Goal: Check status: Check status

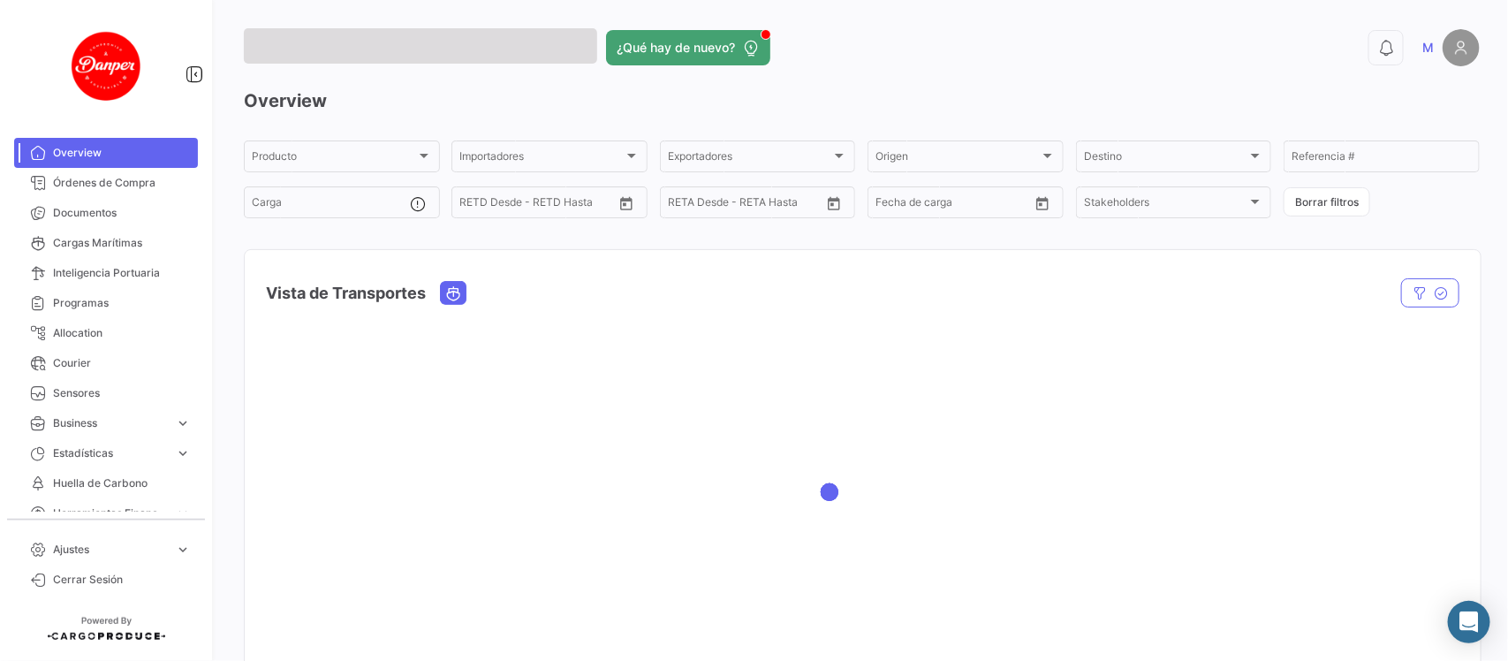
click at [735, 398] on div at bounding box center [863, 491] width 1236 height 353
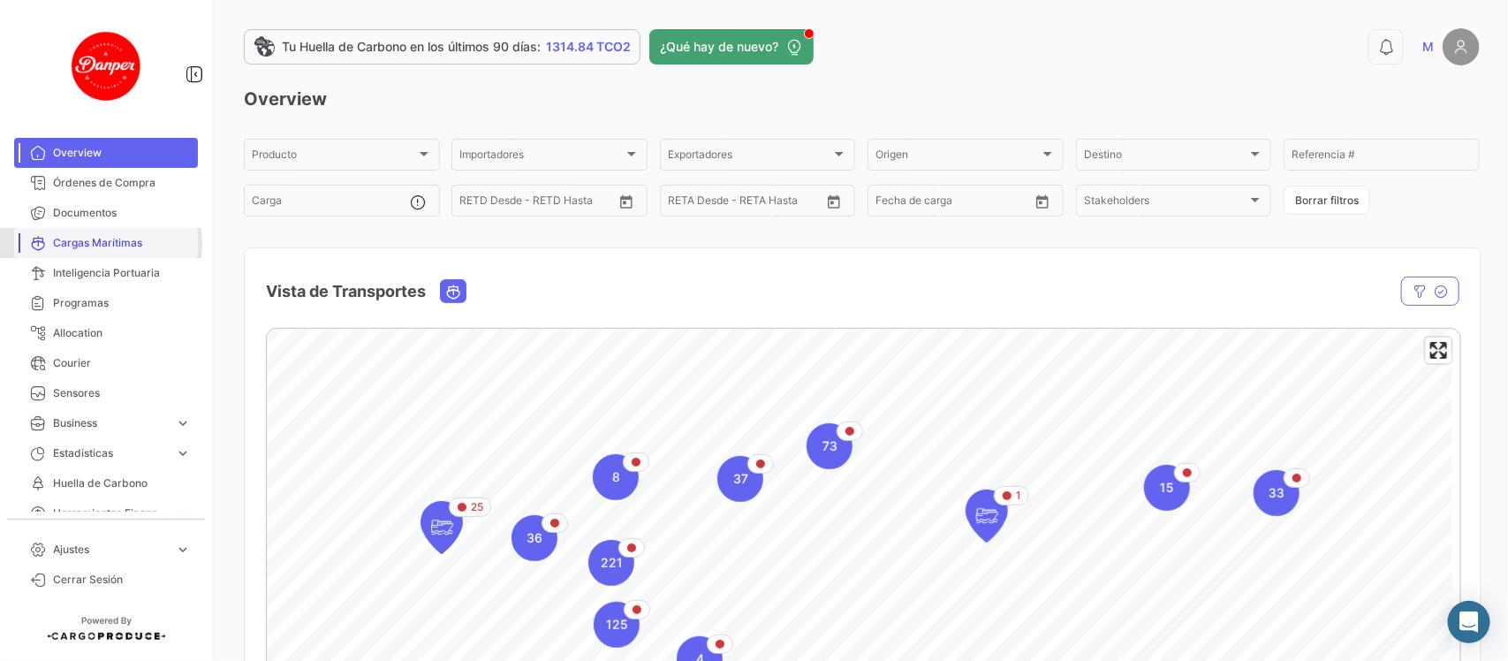
click at [62, 244] on span "Cargas Marítimas" at bounding box center [122, 243] width 138 height 16
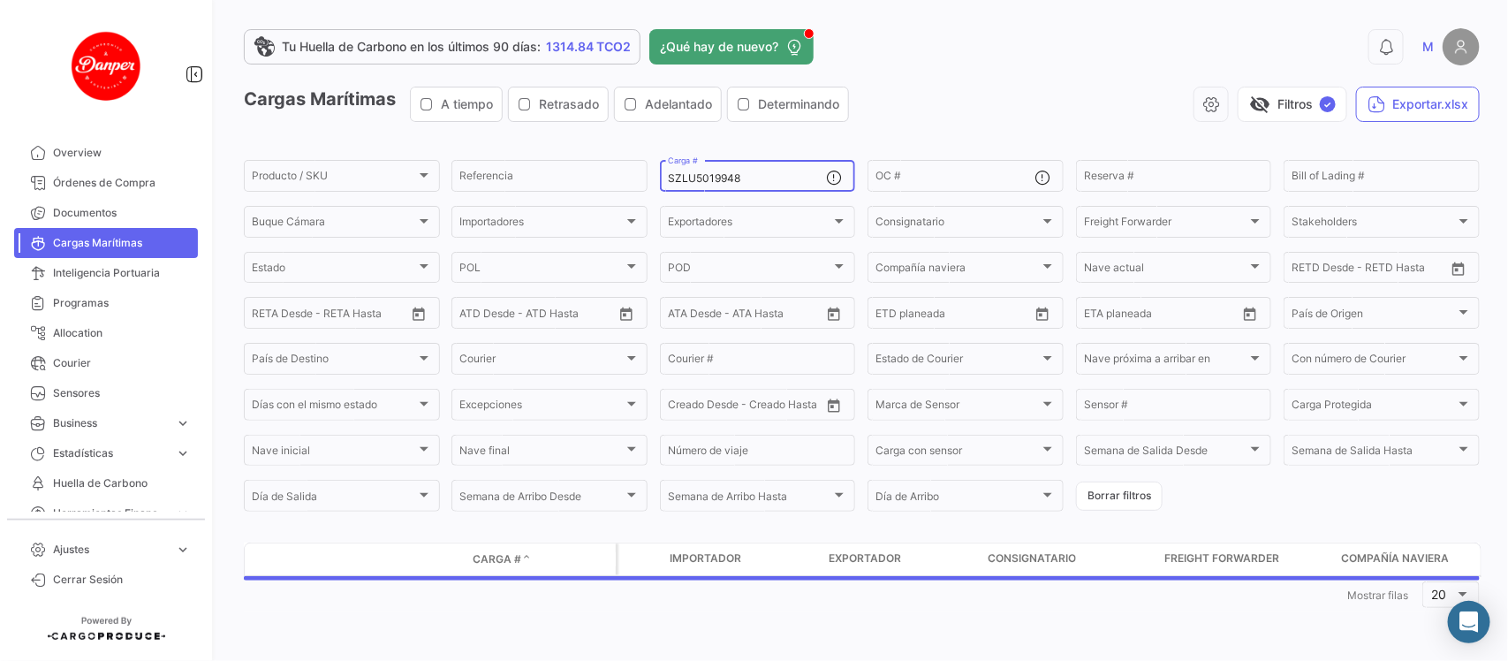
click at [747, 175] on div "SZLU5019948 Carga #" at bounding box center [747, 174] width 159 height 34
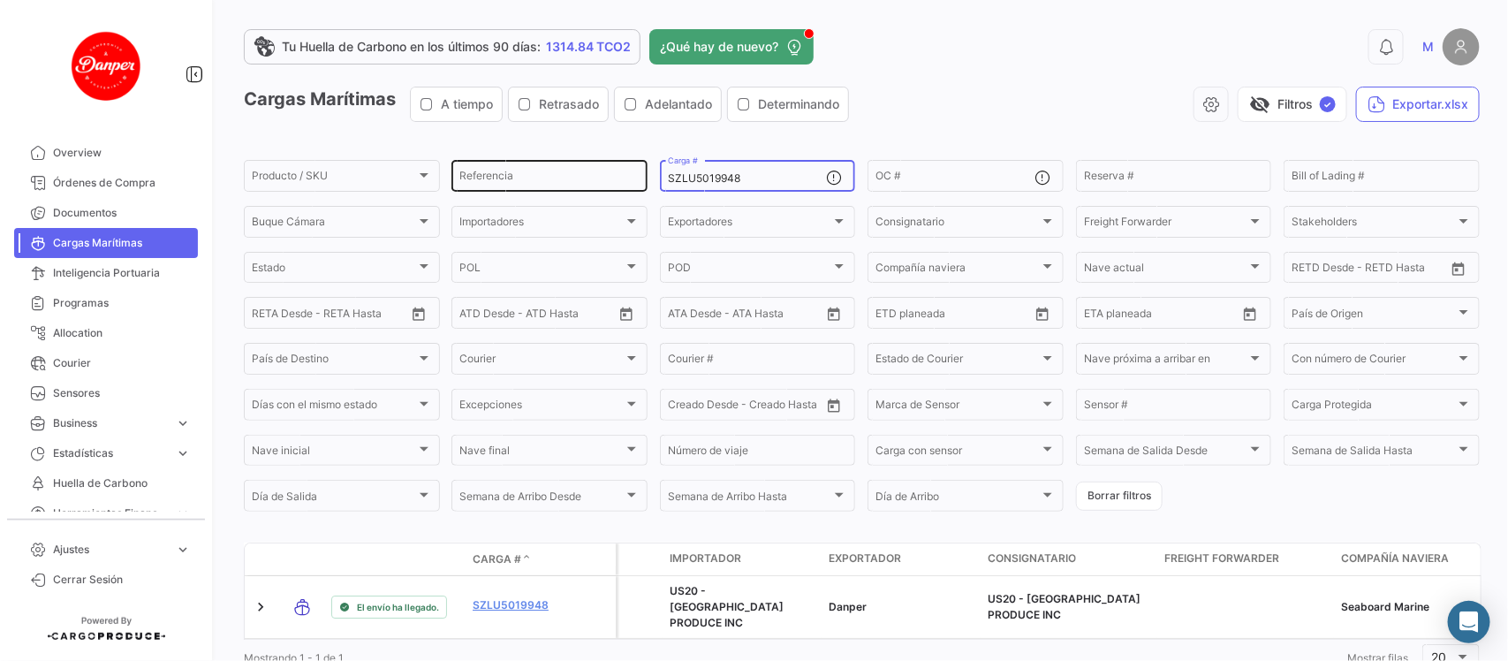
drag, startPoint x: 747, startPoint y: 175, endPoint x: 603, endPoint y: 163, distance: 143.6
click at [0, 0] on div "Producto / SKU Producto / SKU Referencia SZLU5019948 Carga # OC # Reserva # Bil…" at bounding box center [0, 0] width 0 height 0
paste input "HLBU9387404"
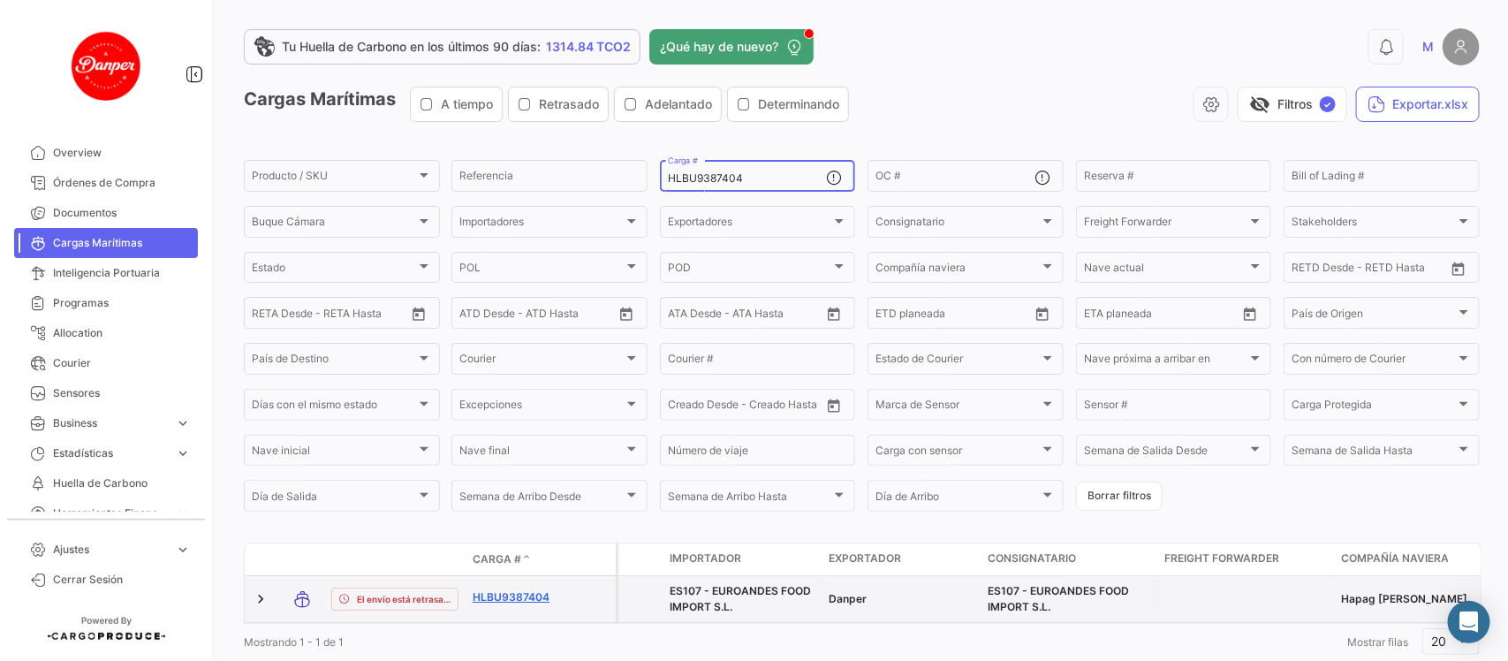
type input "HLBU9387404"
click at [493, 592] on link "HLBU9387404" at bounding box center [519, 597] width 92 height 16
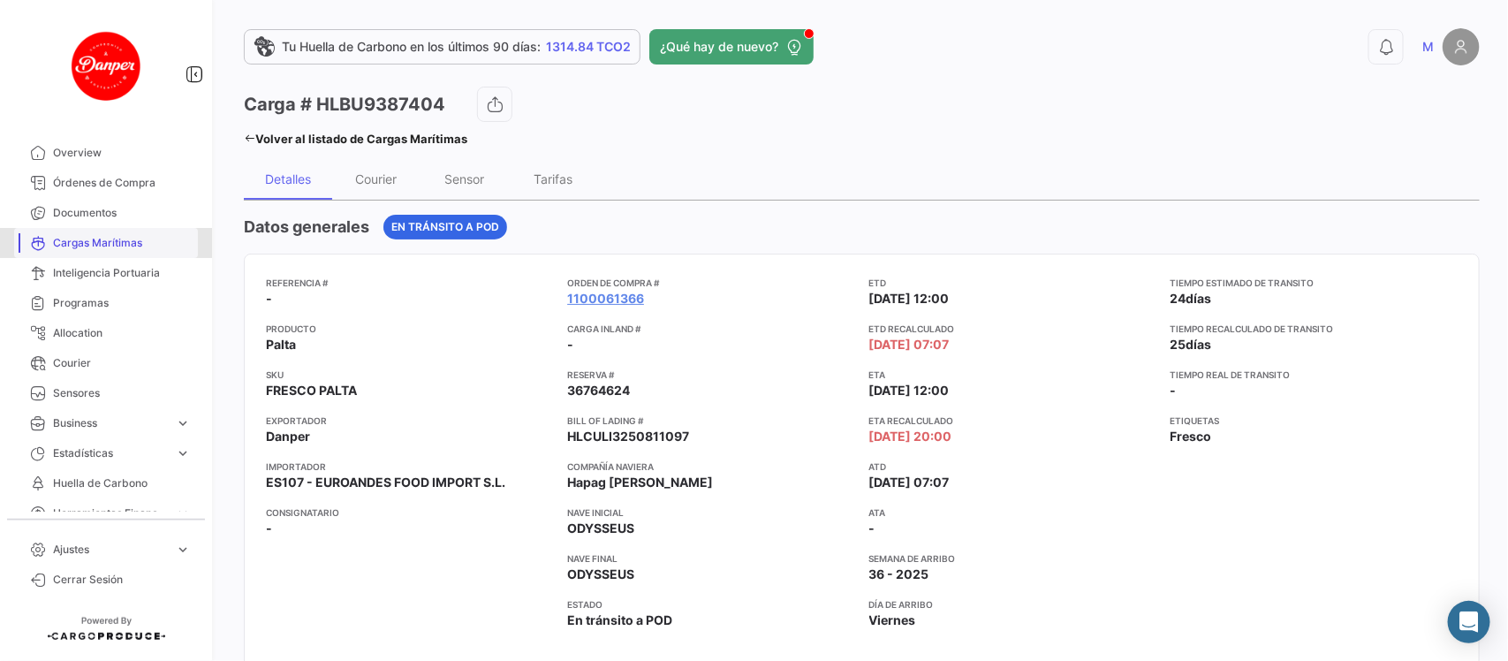
click at [128, 249] on span "Cargas Marítimas" at bounding box center [122, 243] width 138 height 16
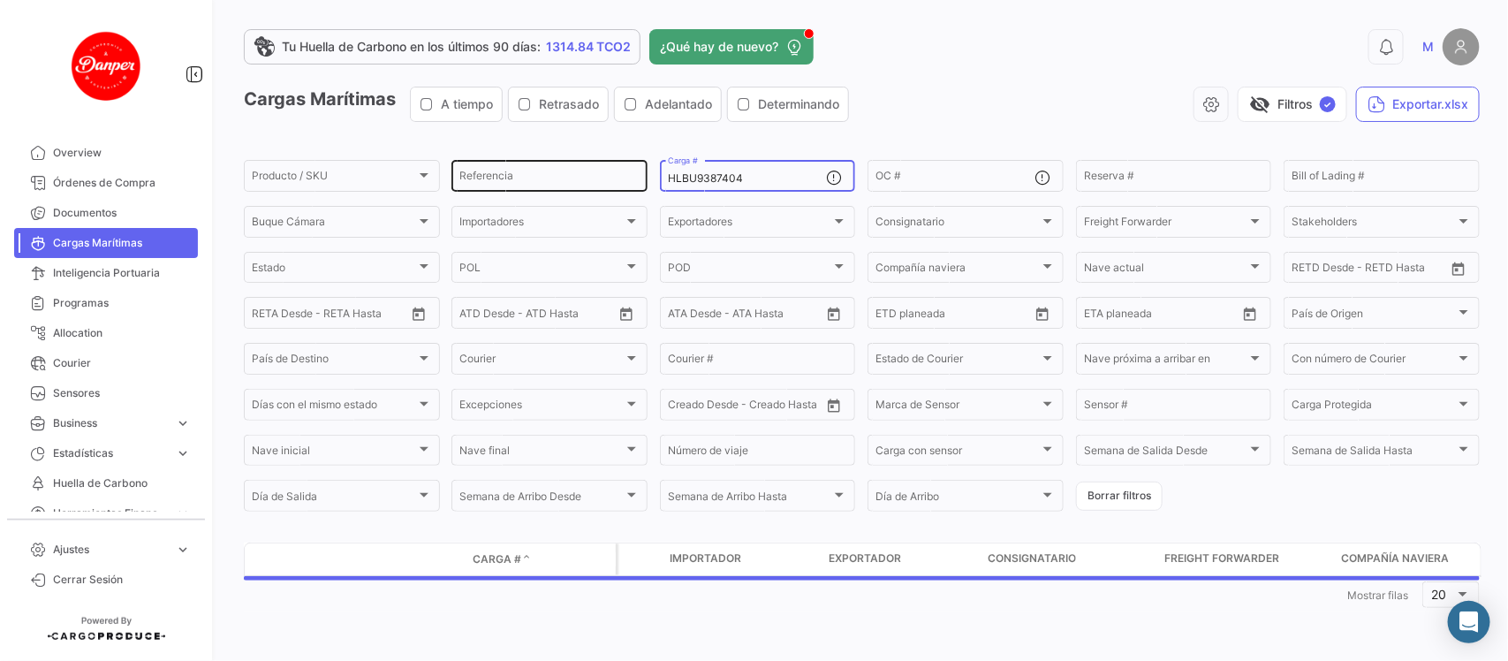
drag, startPoint x: 770, startPoint y: 178, endPoint x: 483, endPoint y: 184, distance: 286.3
click at [0, 0] on div "Producto / SKU Producto / SKU Referencia HLBU9387404 Carga # OC # Reserva # Bil…" at bounding box center [0, 0] width 0 height 0
paste input "533860"
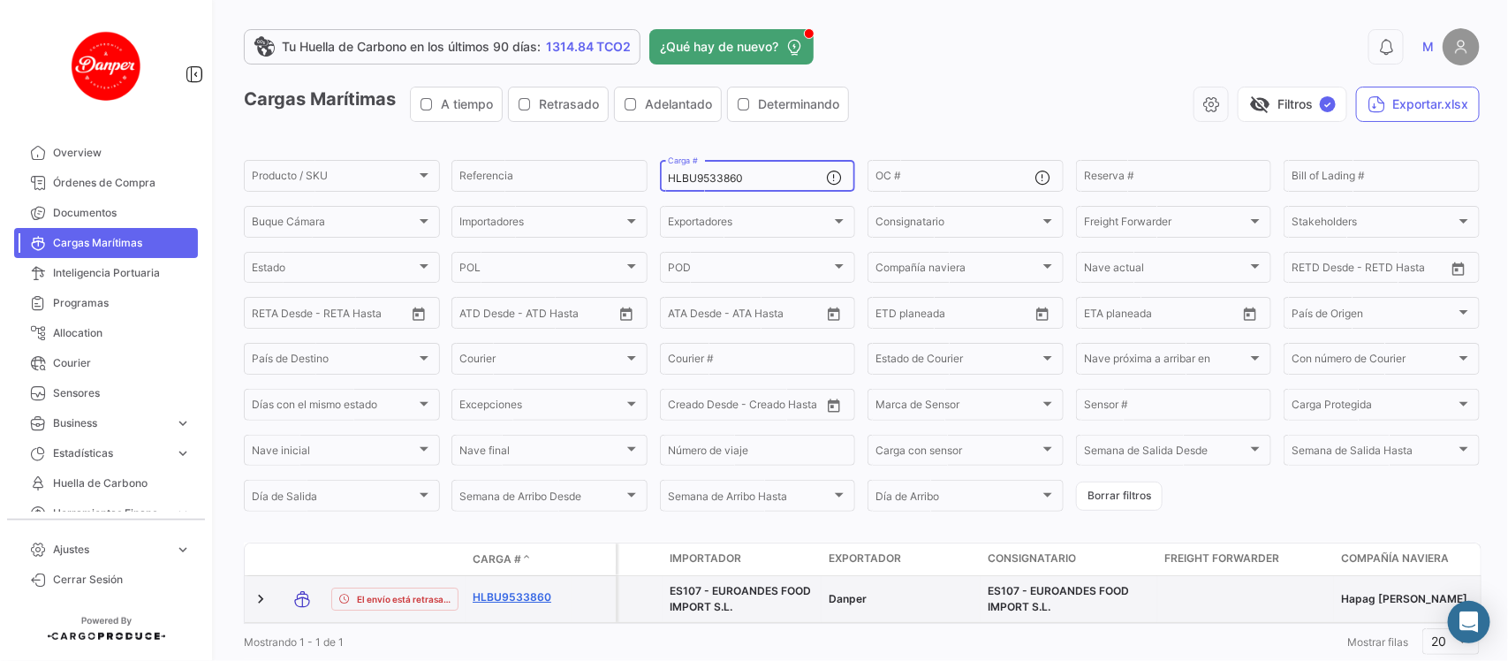
type input "HLBU9533860"
click at [497, 595] on link "HLBU9533860" at bounding box center [519, 597] width 92 height 16
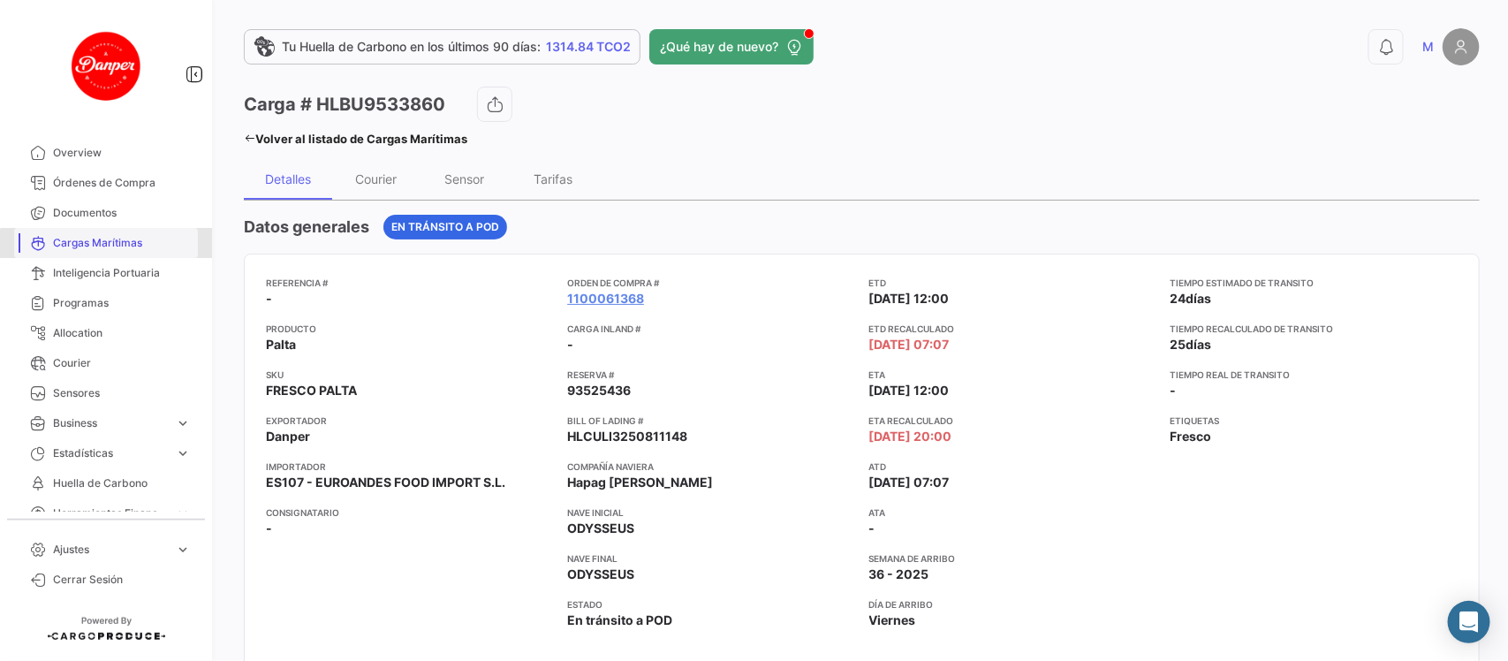
click at [118, 245] on span "Cargas Marítimas" at bounding box center [122, 243] width 138 height 16
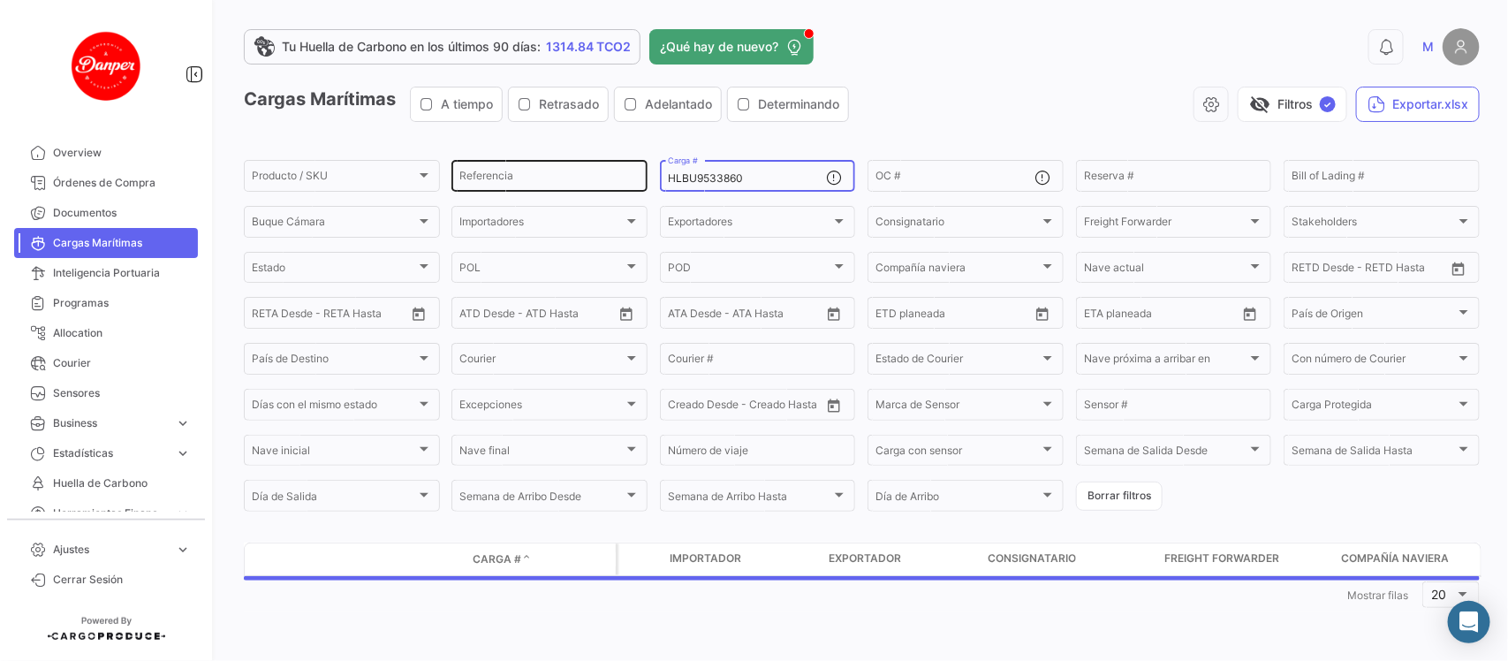
drag, startPoint x: 782, startPoint y: 172, endPoint x: 526, endPoint y: 161, distance: 256.5
click at [0, 0] on div "Producto / SKU Producto / SKU Referencia HLBU9533860 Carga # OC # Reserva # Bil…" at bounding box center [0, 0] width 0 height 0
paste input "943479"
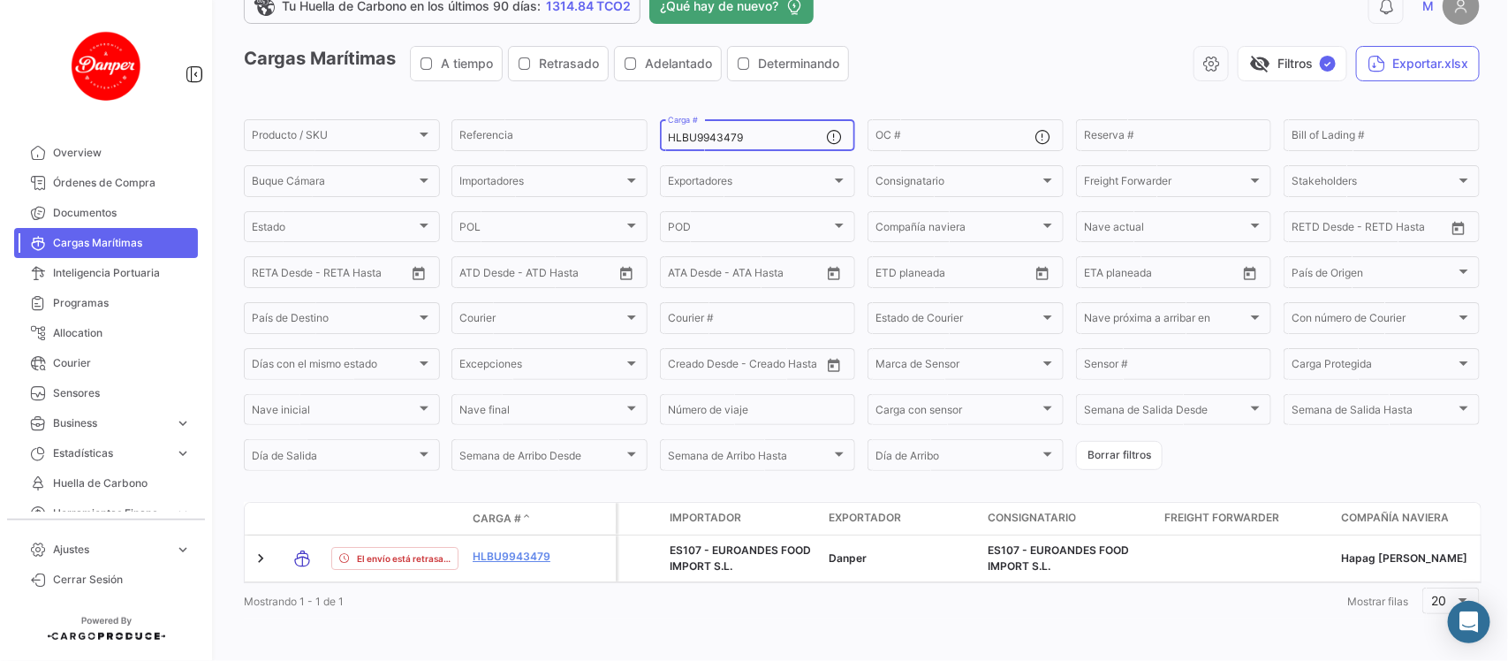
scroll to position [57, 0]
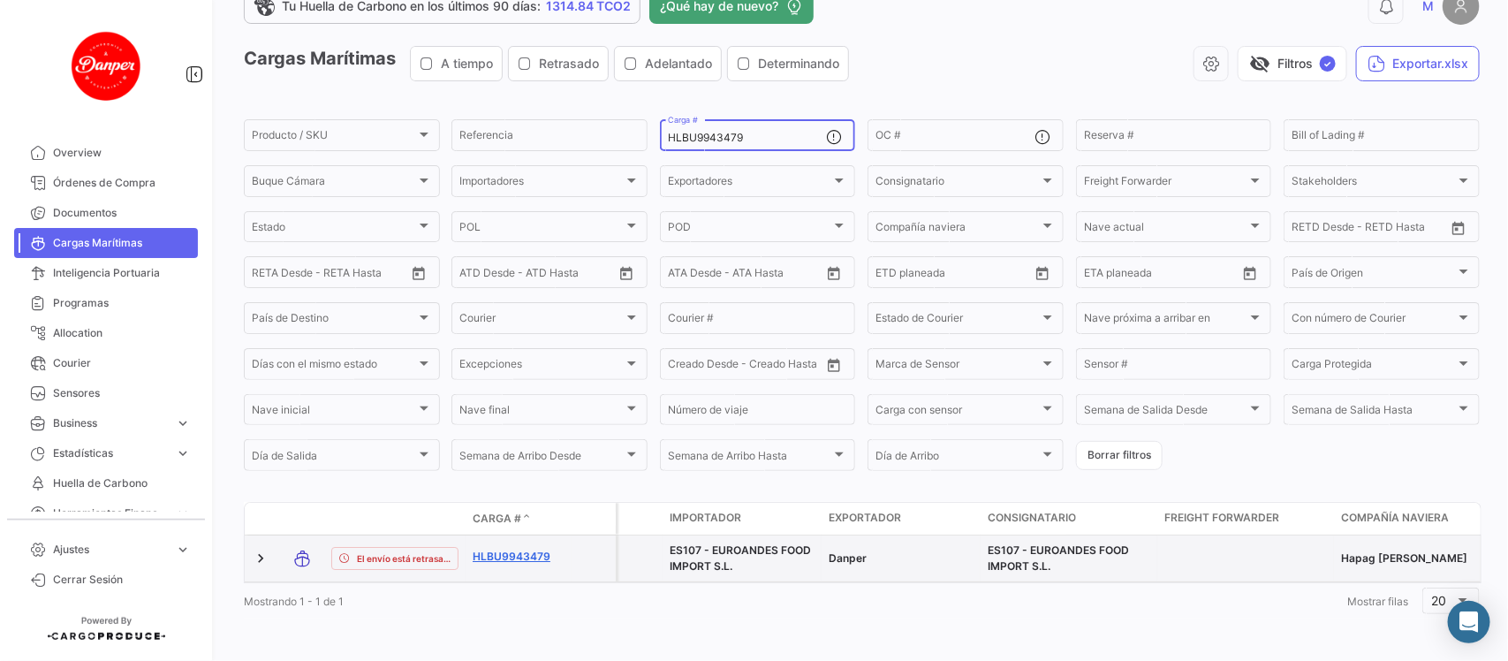
type input "HLBU9943479"
click at [527, 549] on link "HLBU9943479" at bounding box center [519, 557] width 92 height 16
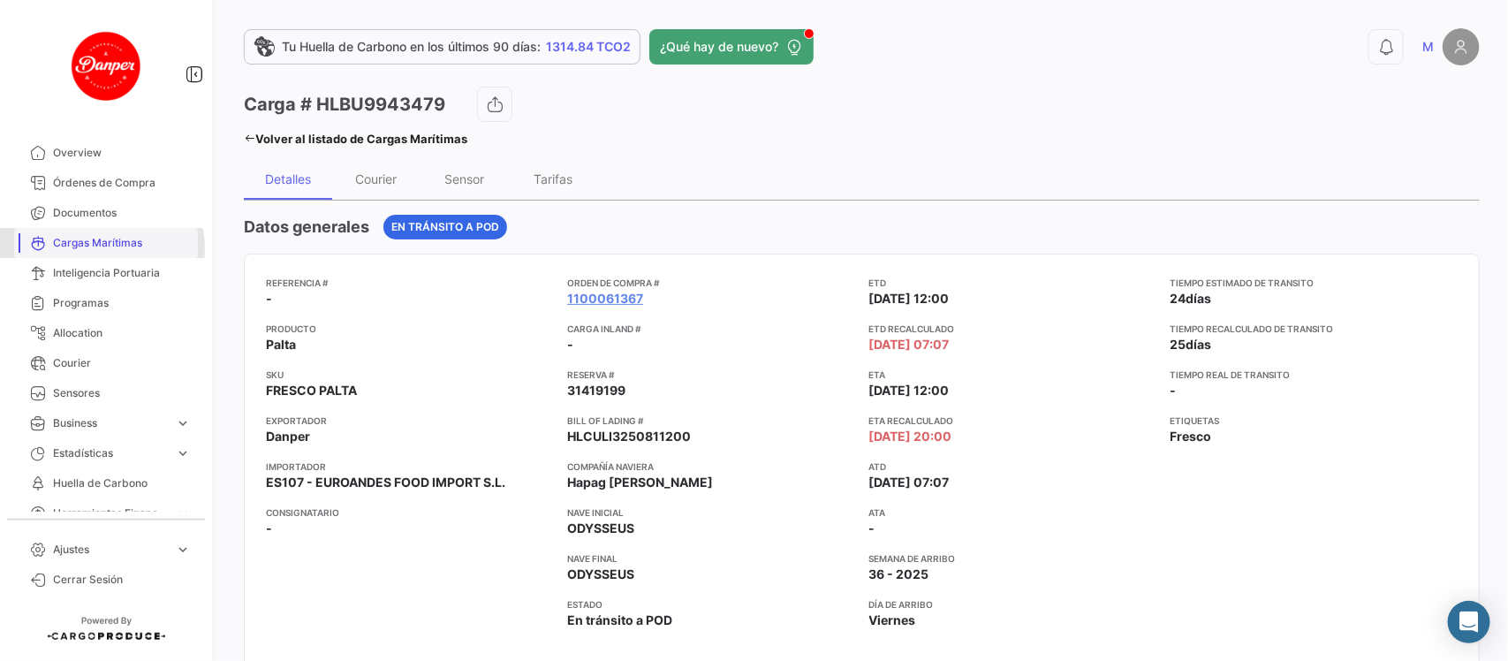
click at [102, 248] on span "Cargas Marítimas" at bounding box center [122, 243] width 138 height 16
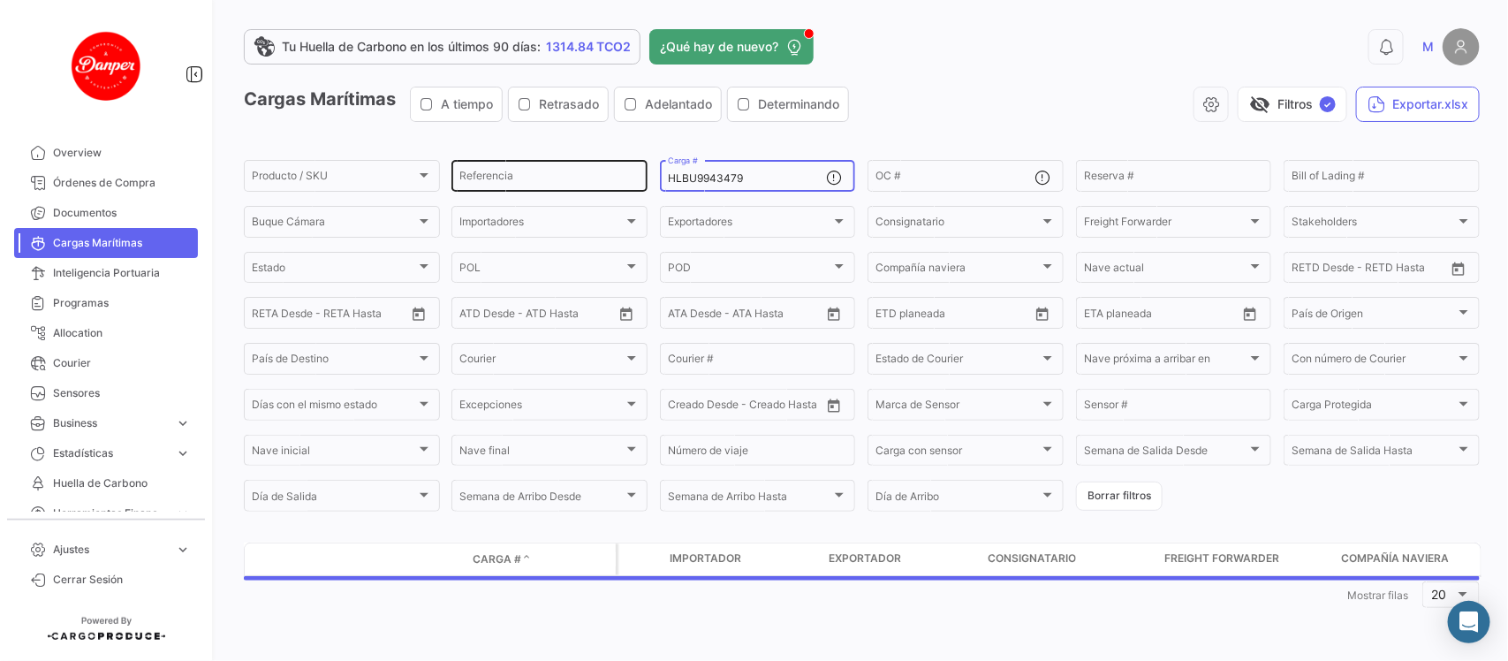
drag, startPoint x: 758, startPoint y: 172, endPoint x: 497, endPoint y: 160, distance: 260.9
click at [0, 0] on div "Producto / SKU Producto / SKU Referencia HLBU9943479 Carga # OC # Reserva # Bil…" at bounding box center [0, 0] width 0 height 0
paste input "TLLU1049969 (b)"
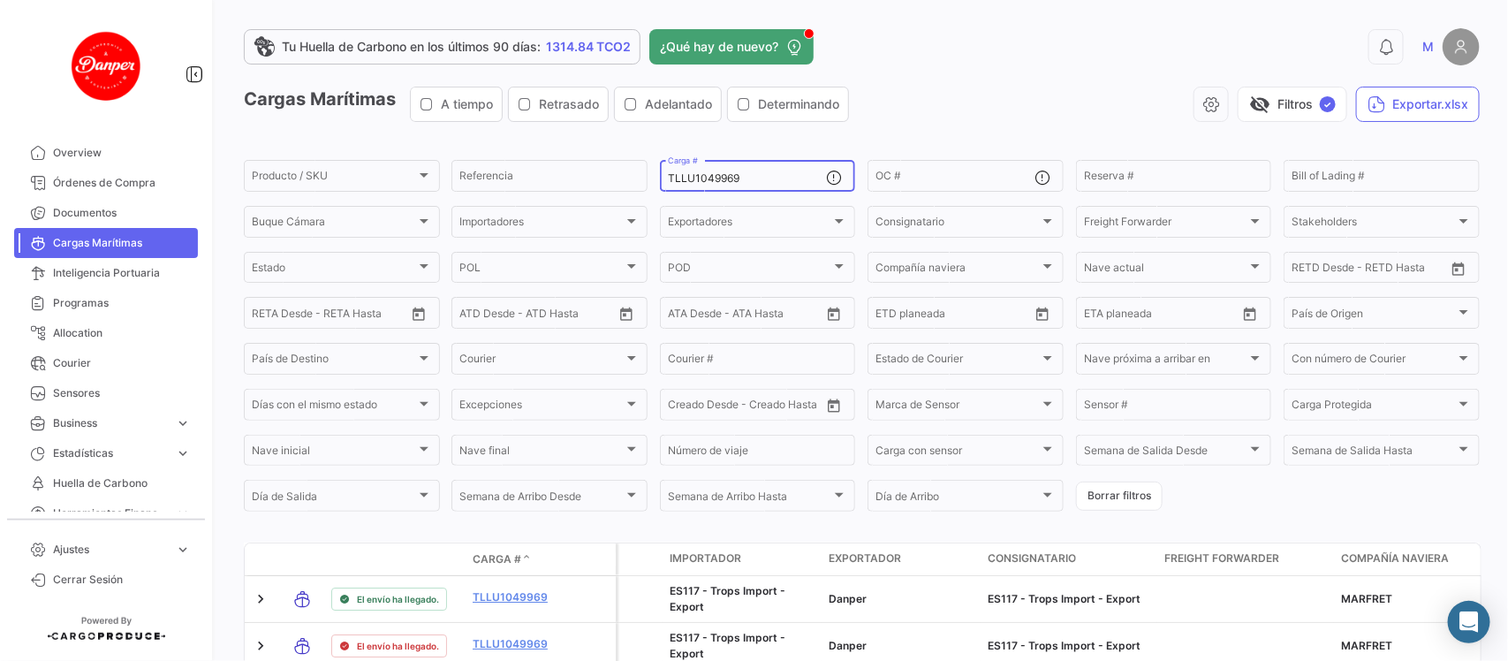
scroll to position [151, 0]
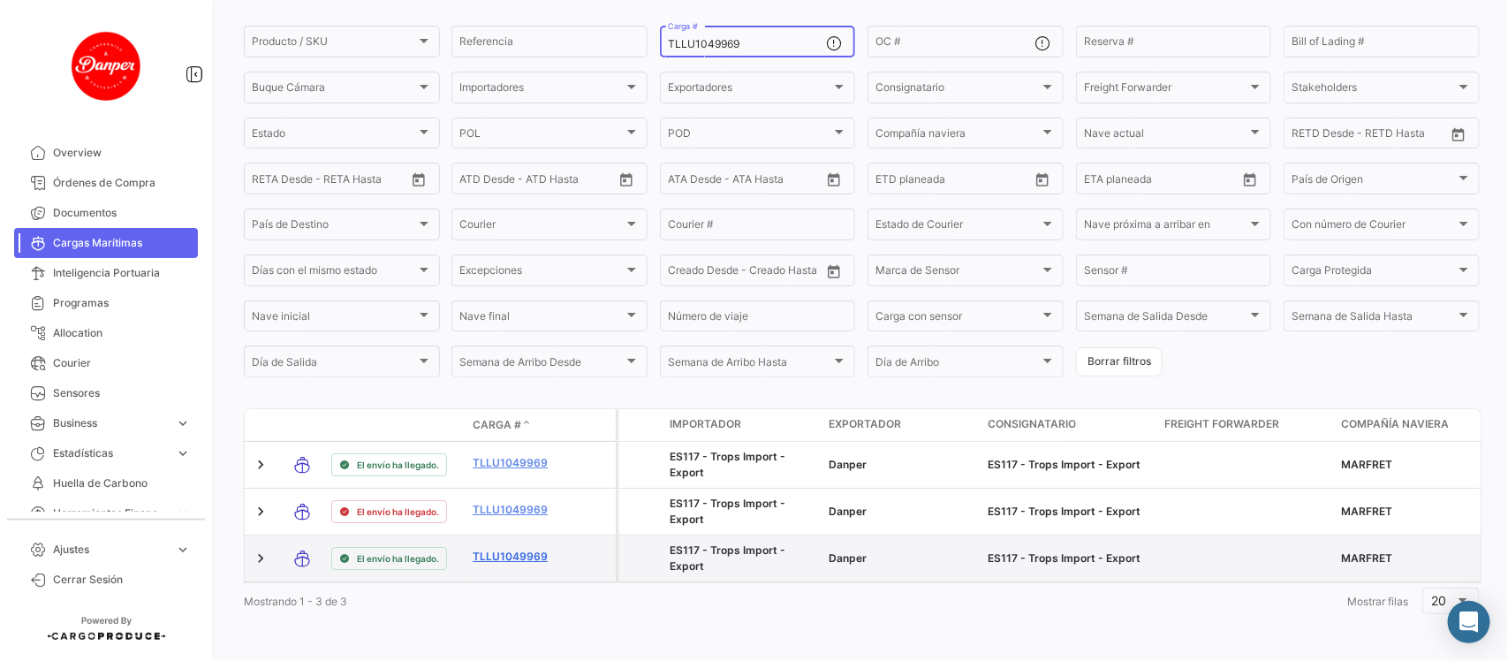
type input "TLLU1049969"
click at [510, 549] on link "TLLU1049969" at bounding box center [519, 557] width 92 height 16
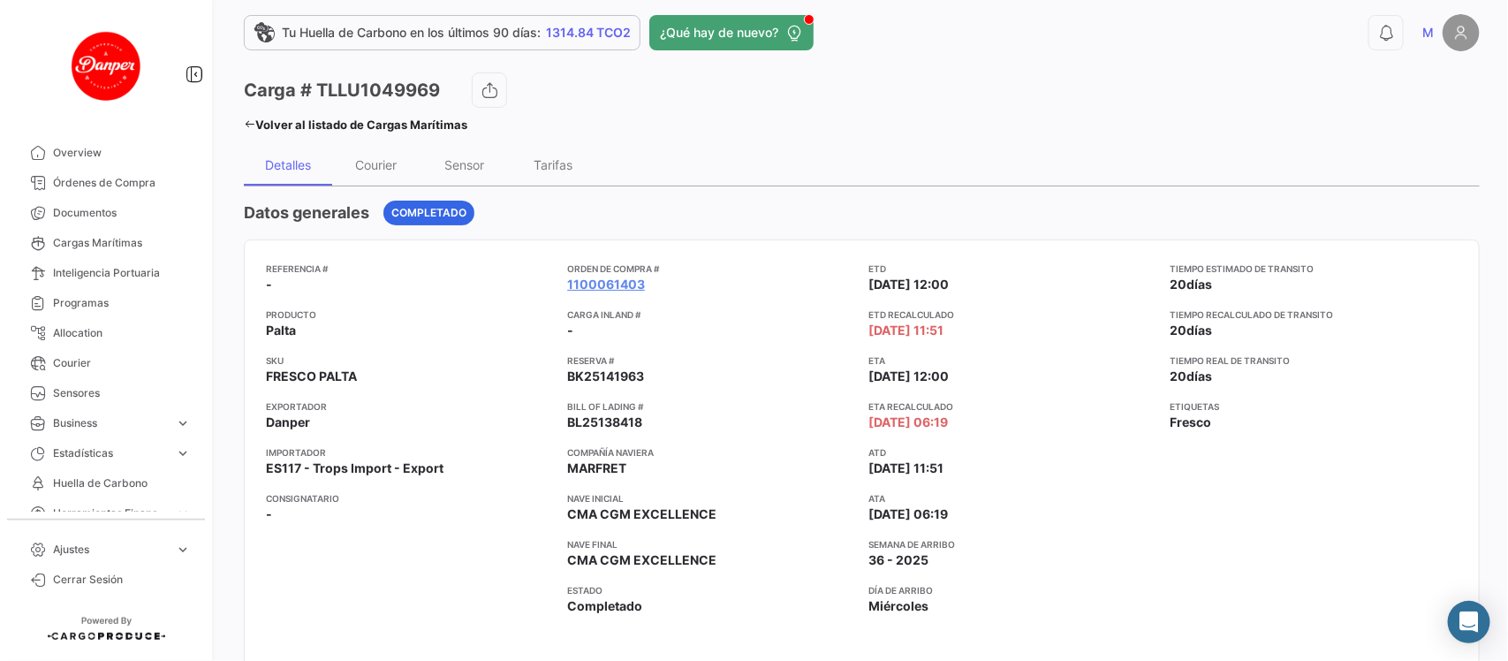
scroll to position [11, 0]
